Goal: Use online tool/utility: Utilize a website feature to perform a specific function

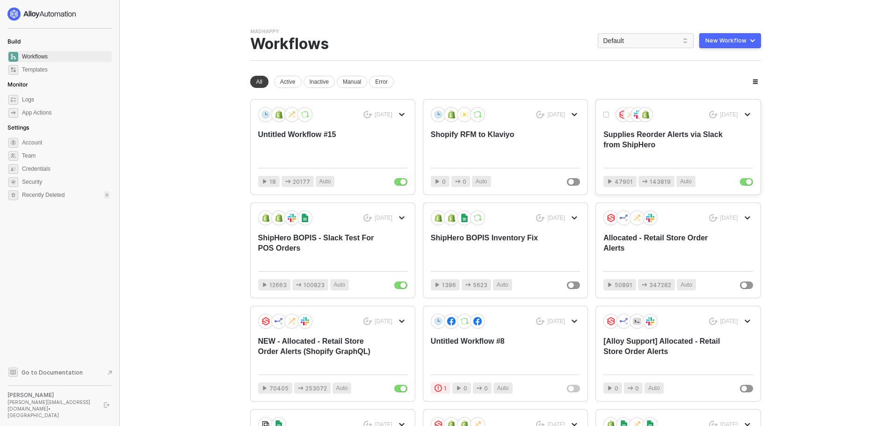
click at [668, 150] on div "Supplies Reorder Alerts via Slack from ShipHero" at bounding box center [662, 145] width 119 height 31
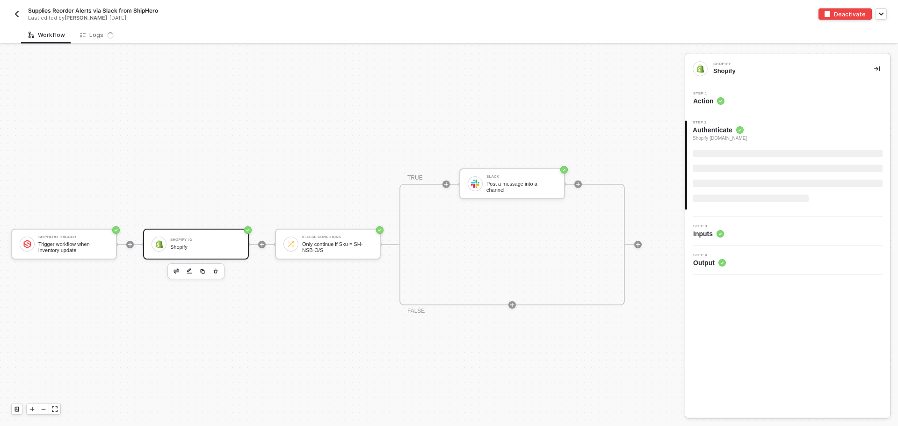
scroll to position [24, 0]
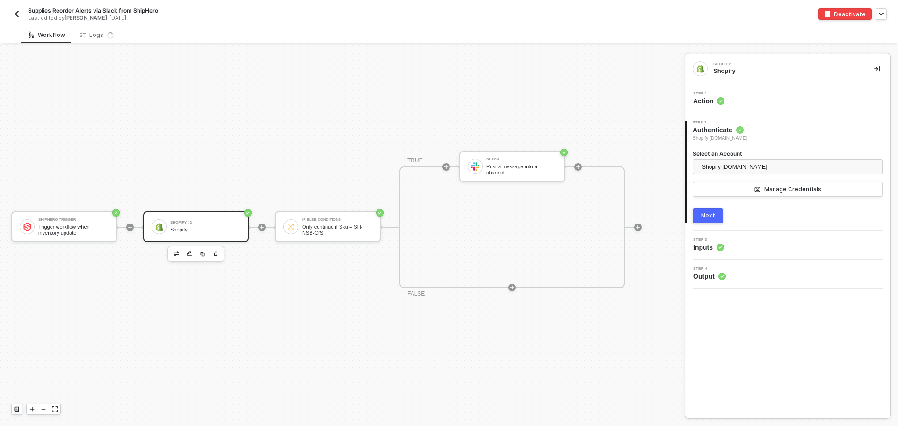
click at [21, 11] on button "button" at bounding box center [16, 13] width 11 height 11
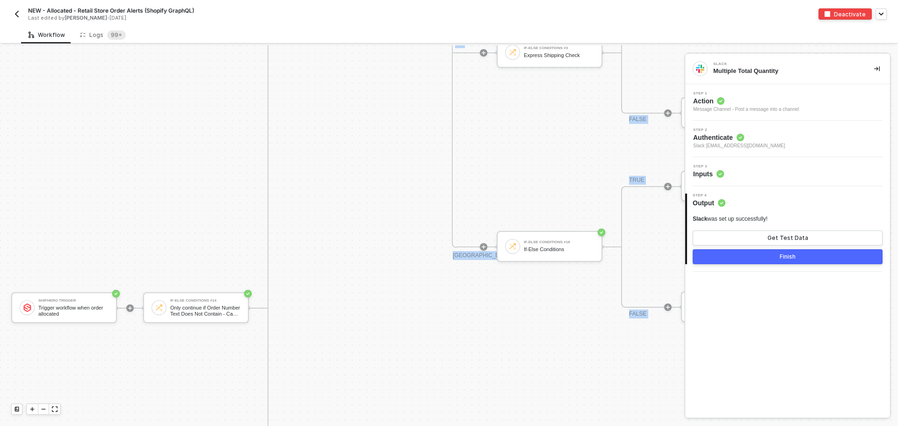
scroll to position [3627, 0]
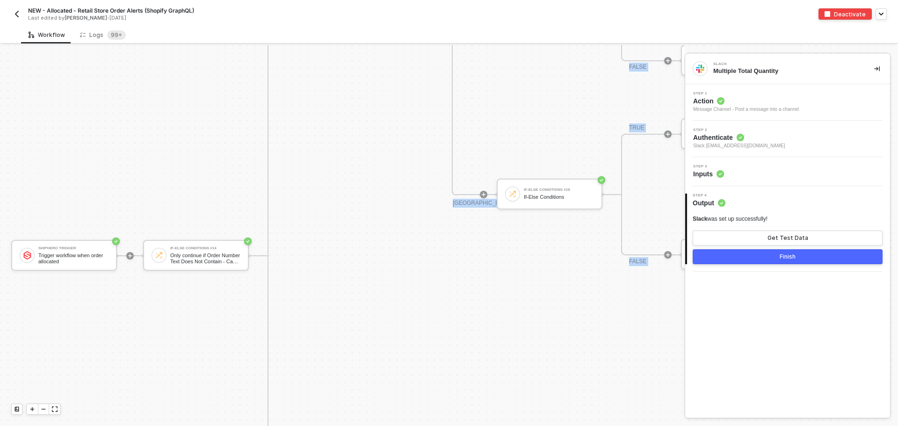
drag, startPoint x: 182, startPoint y: 418, endPoint x: 230, endPoint y: 417, distance: 47.2
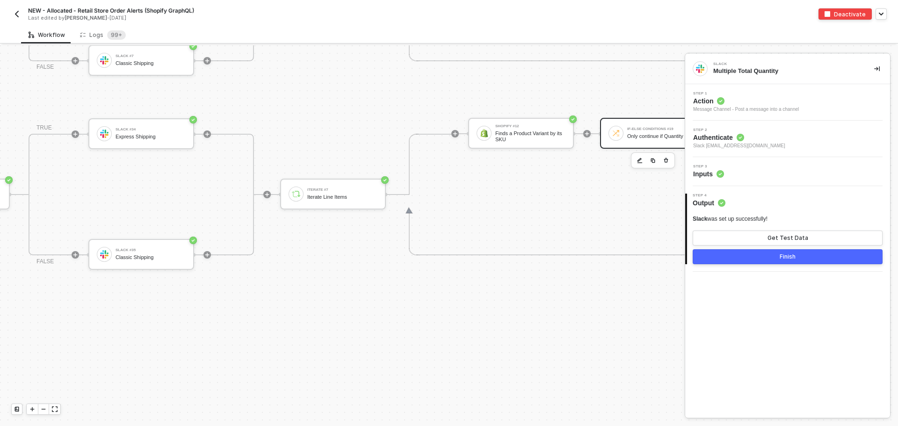
click at [660, 144] on div "If-Else Conditions #19 Only continue if Quantity = 1" at bounding box center [653, 133] width 106 height 31
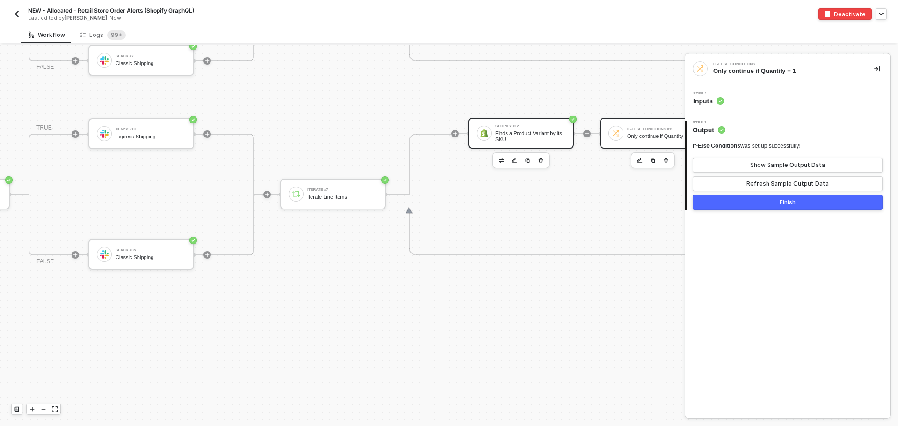
click at [507, 133] on div "Finds a Product Variant by its SKU" at bounding box center [530, 136] width 70 height 12
